Goal: Information Seeking & Learning: Learn about a topic

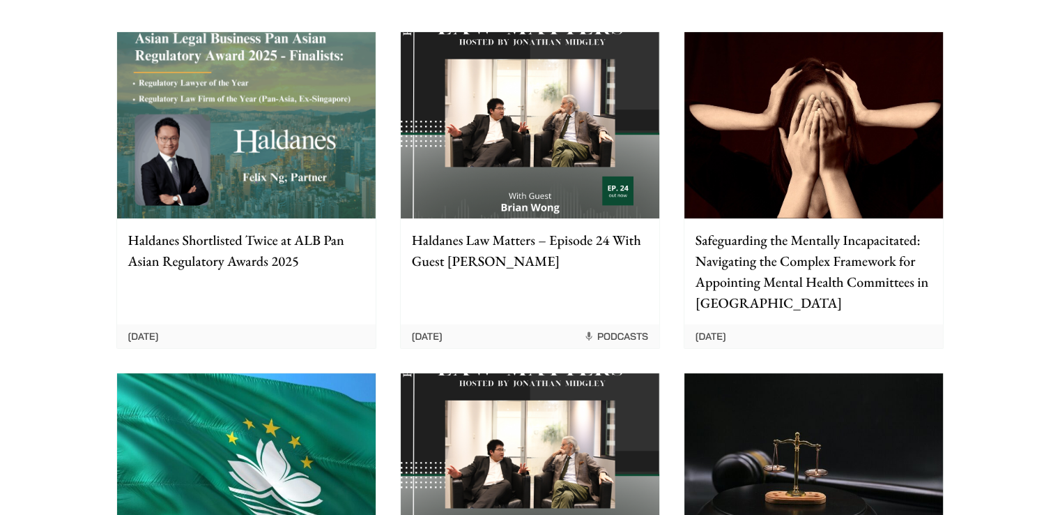
scroll to position [263, 0]
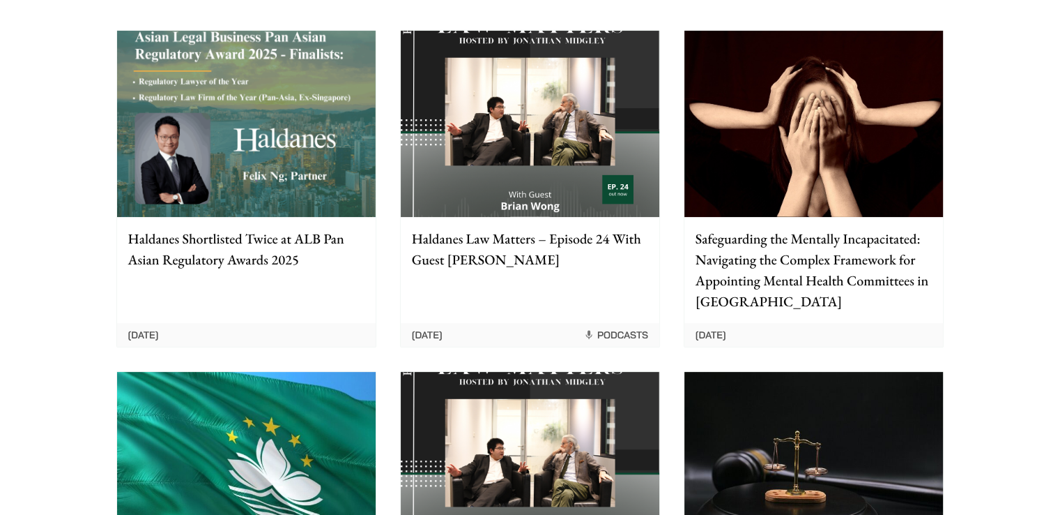
click at [269, 257] on p "Haldanes Shortlisted Twice at ALB Pan Asian Regulatory Awards 2025" at bounding box center [246, 249] width 236 height 42
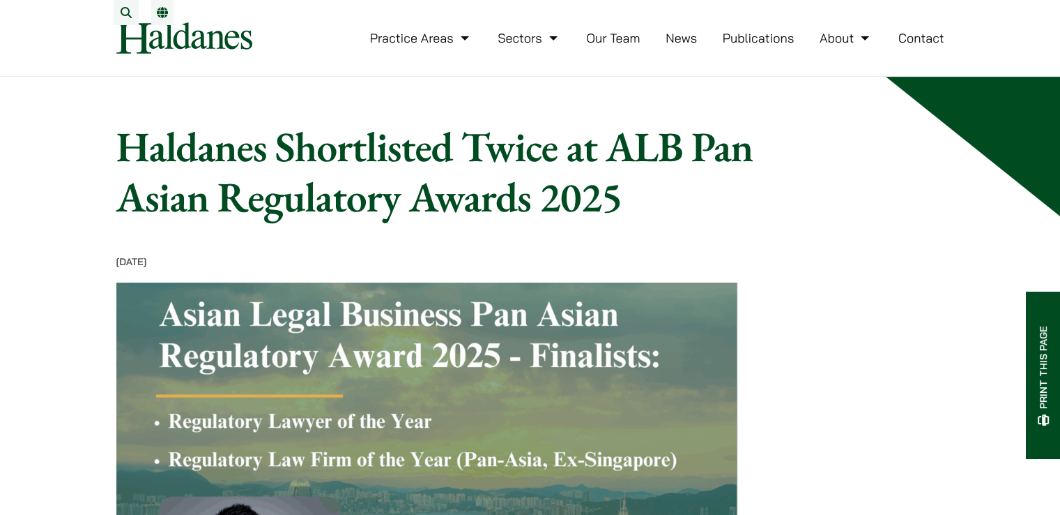
click at [775, 46] on link "Publications" at bounding box center [759, 38] width 72 height 16
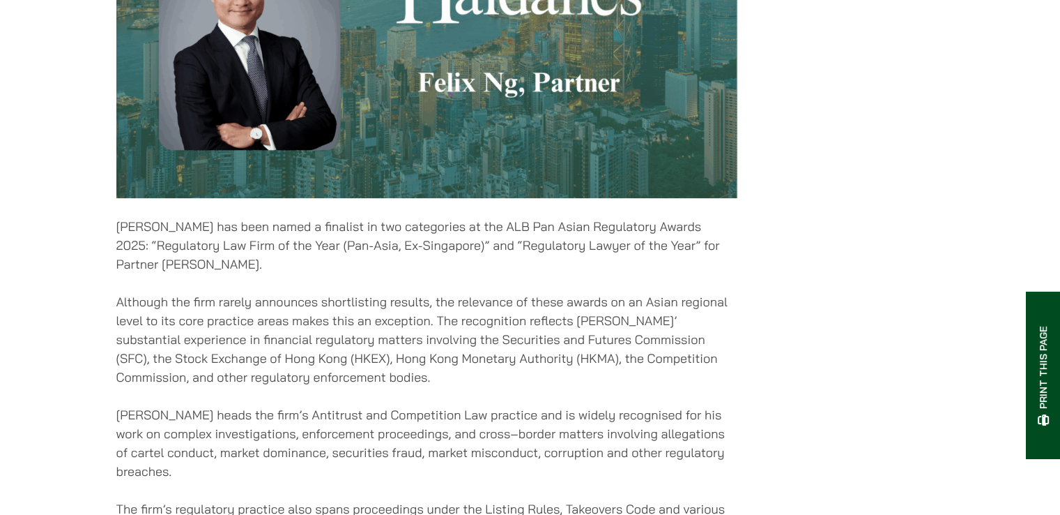
scroll to position [565, 0]
click at [635, 286] on div "15/08/2025 Haldanes has been named a finalist in two categories at the ALB Pan …" at bounding box center [426, 160] width 621 height 940
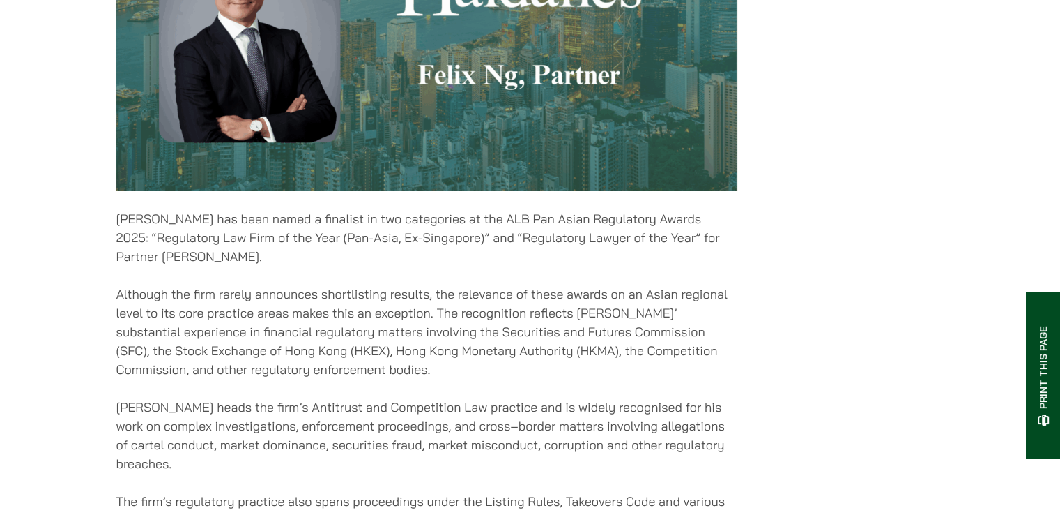
scroll to position [573, 0]
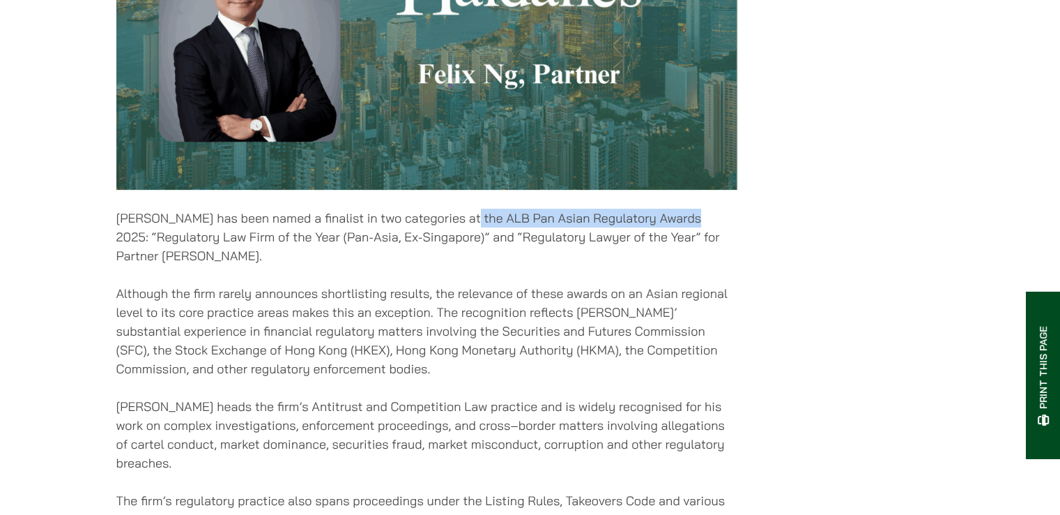
drag, startPoint x: 465, startPoint y: 228, endPoint x: 142, endPoint y: 243, distance: 323.1
click at [142, 243] on p "Haldanes has been named a finalist in two categories at the ALB Pan Asian Regul…" at bounding box center [426, 236] width 621 height 56
copy p "ALB Pan Asian Regulatory Awards 2025"
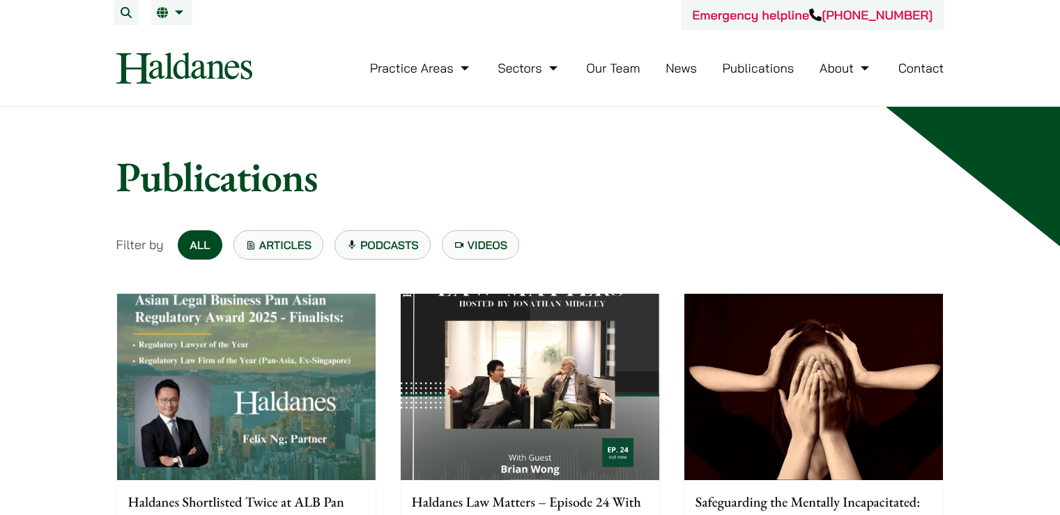
scroll to position [629, 0]
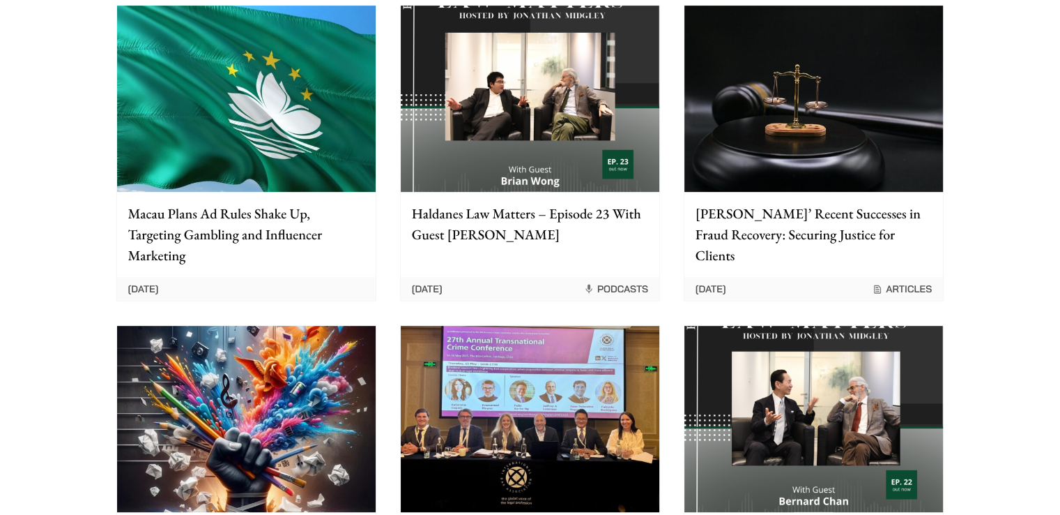
click at [753, 230] on p "[PERSON_NAME]’ Recent Successes in Fraud Recovery: Securing Justice for Clients" at bounding box center [814, 234] width 236 height 63
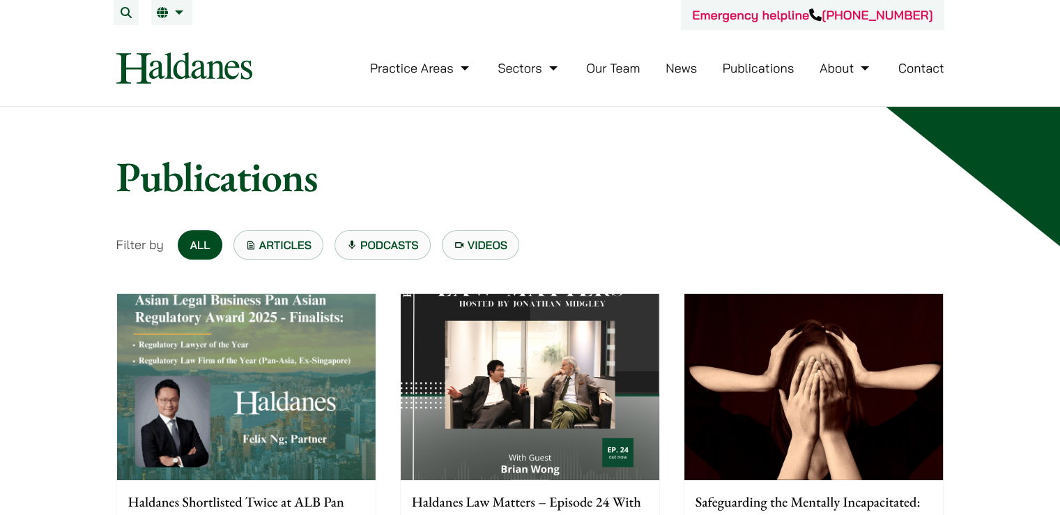
click at [119, 15] on button "Search" at bounding box center [126, 12] width 25 height 25
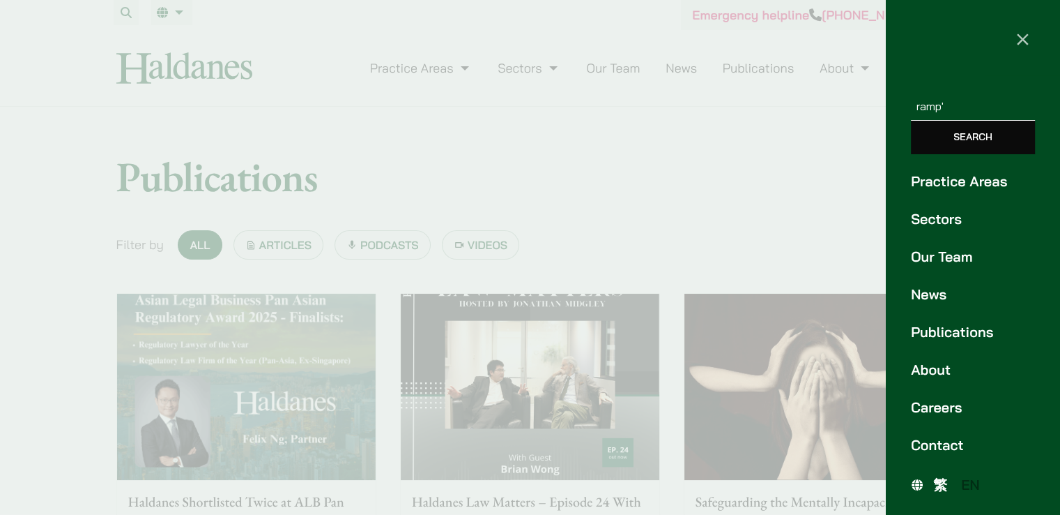
click at [911, 121] on input "Search" at bounding box center [973, 137] width 124 height 33
type input "ramp"
click at [911, 121] on input "Search" at bounding box center [973, 137] width 124 height 33
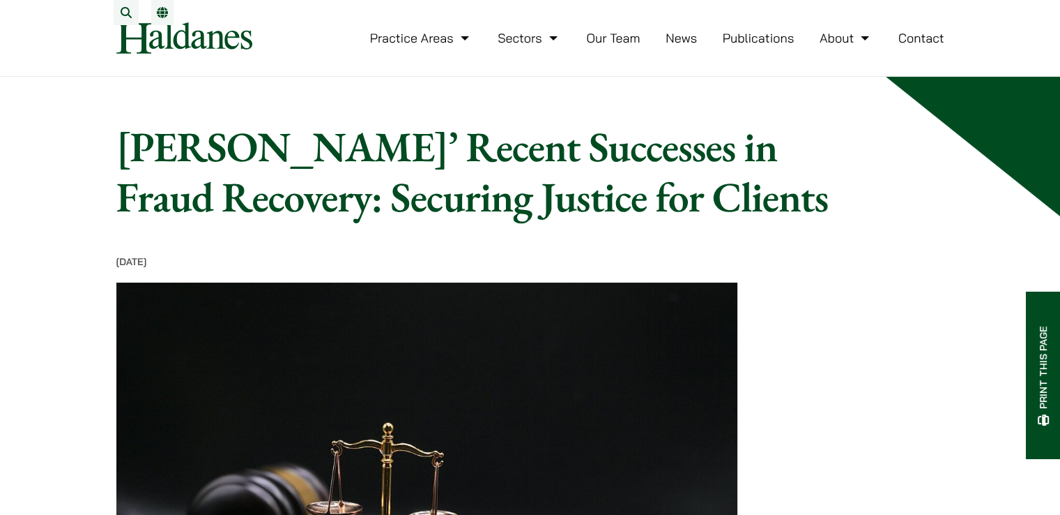
click at [157, 9] on link "EN" at bounding box center [162, 12] width 11 height 11
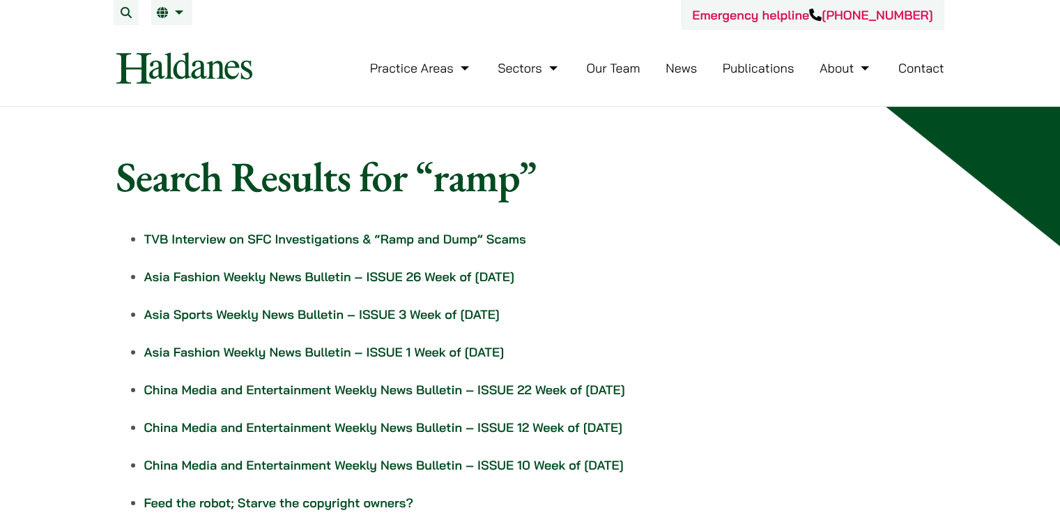
click at [395, 241] on link "TVB Interview on SFC Investigations & “Ramp and Dump” Scams" at bounding box center [335, 239] width 382 height 16
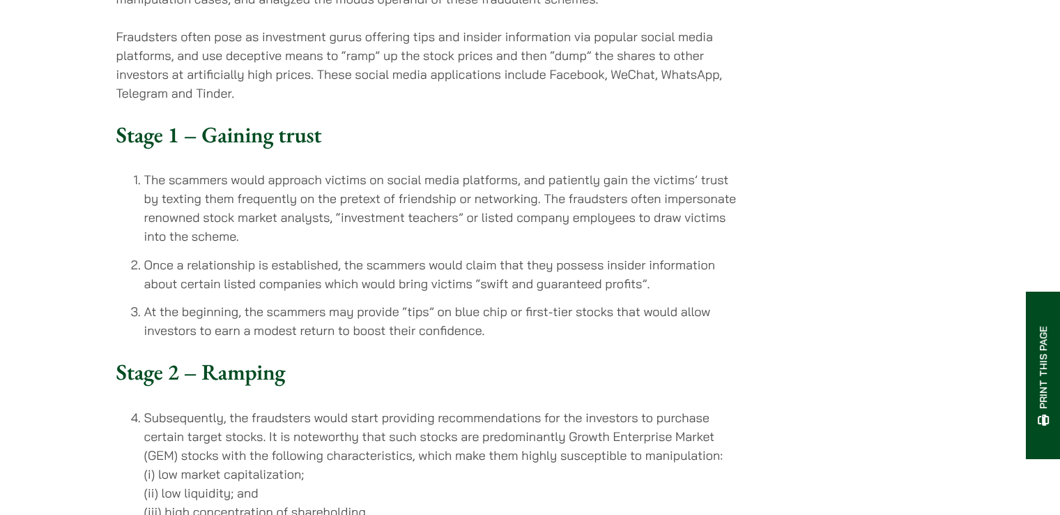
scroll to position [627, 0]
